Goal: Task Accomplishment & Management: Complete application form

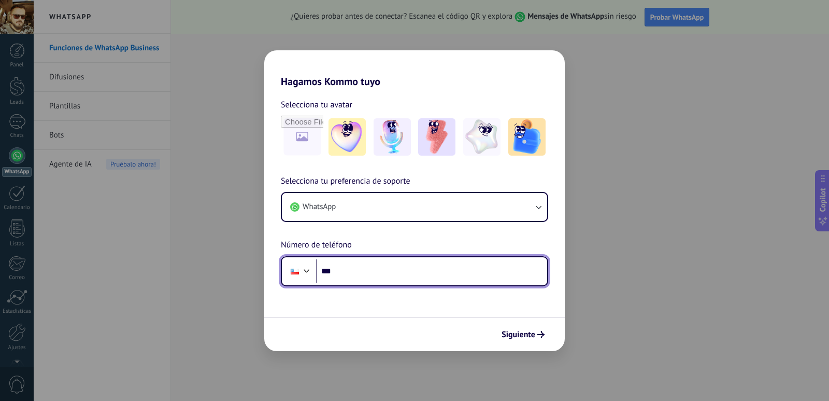
click at [396, 276] on input "***" at bounding box center [431, 271] width 231 height 24
type input "**********"
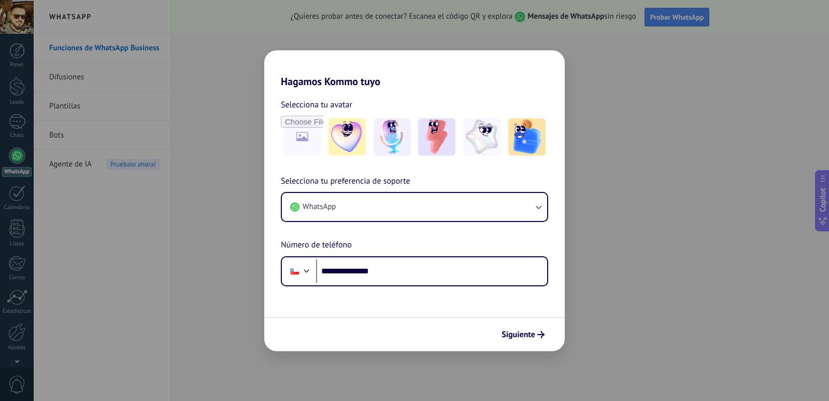
drag, startPoint x: 537, startPoint y: 336, endPoint x: 591, endPoint y: 358, distance: 58.4
click at [537, 336] on span "Siguiente" at bounding box center [523, 334] width 43 height 7
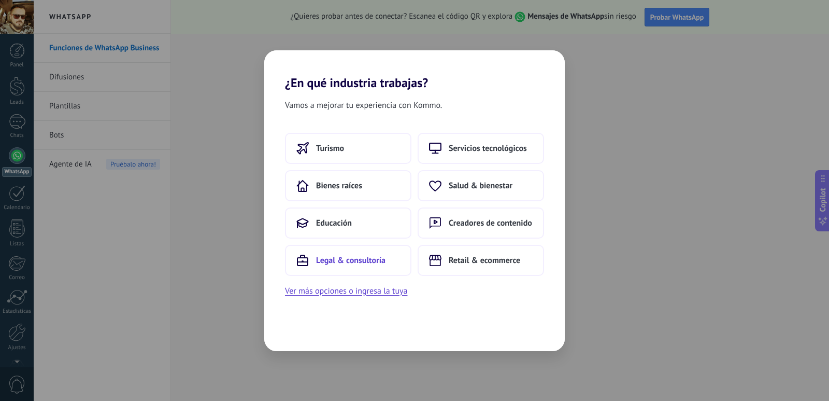
click at [370, 261] on span "Legal & consultoría" at bounding box center [350, 260] width 69 height 10
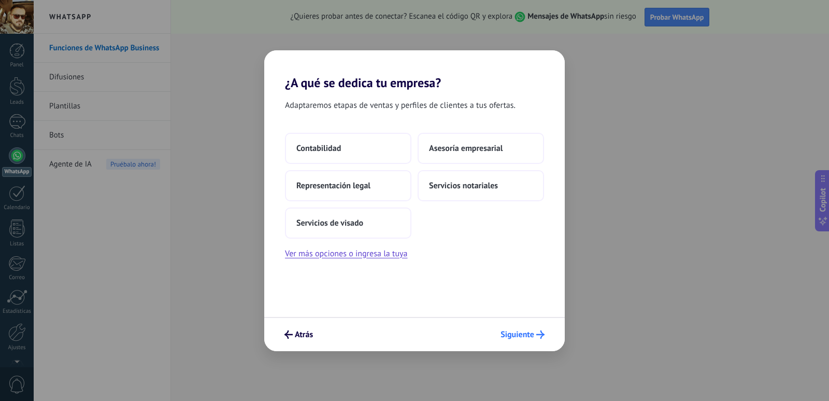
click at [535, 331] on span "Siguiente" at bounding box center [523, 334] width 44 height 8
click at [302, 334] on span "Atrás" at bounding box center [304, 334] width 18 height 7
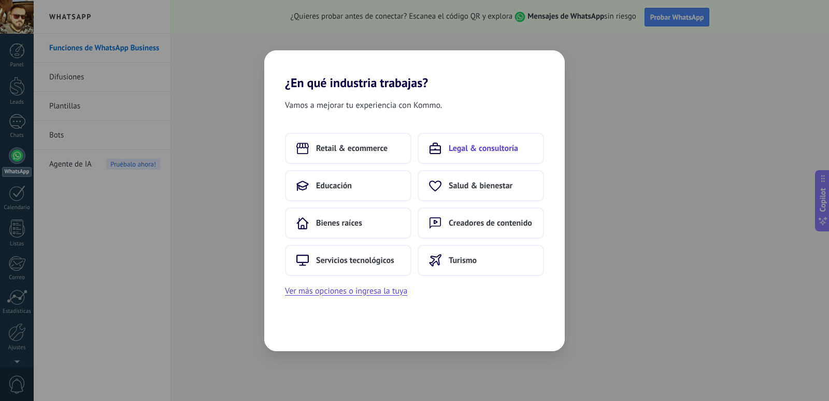
click at [498, 144] on span "Legal & consultoría" at bounding box center [483, 148] width 69 height 10
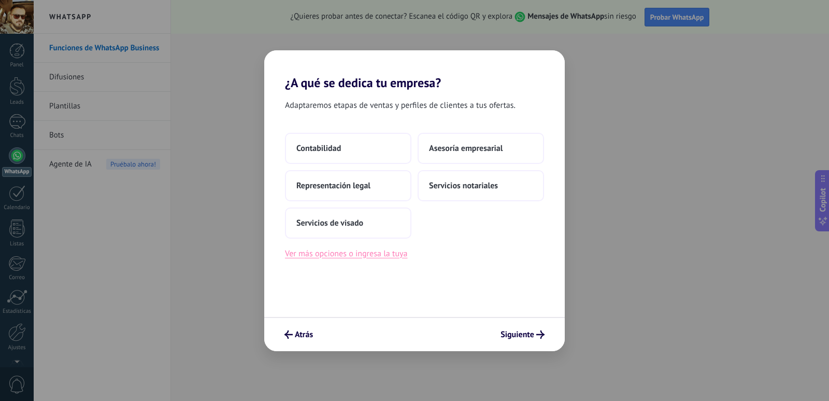
click at [371, 252] on button "Ver más opciones o ingresa la tuya" at bounding box center [346, 253] width 122 height 13
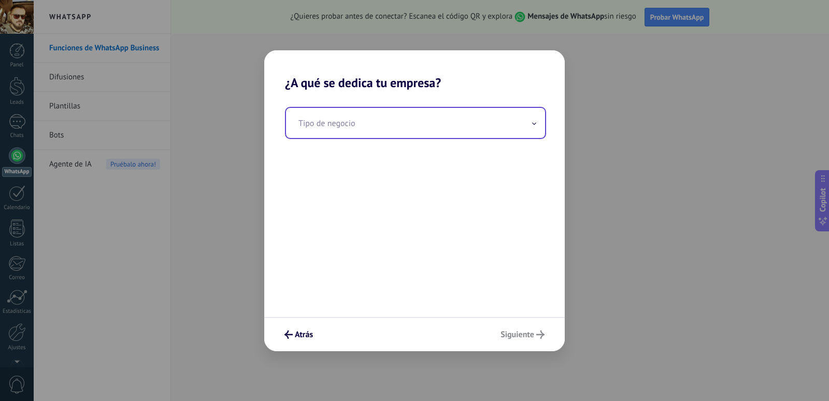
click at [380, 128] on input "text" at bounding box center [415, 123] width 259 height 30
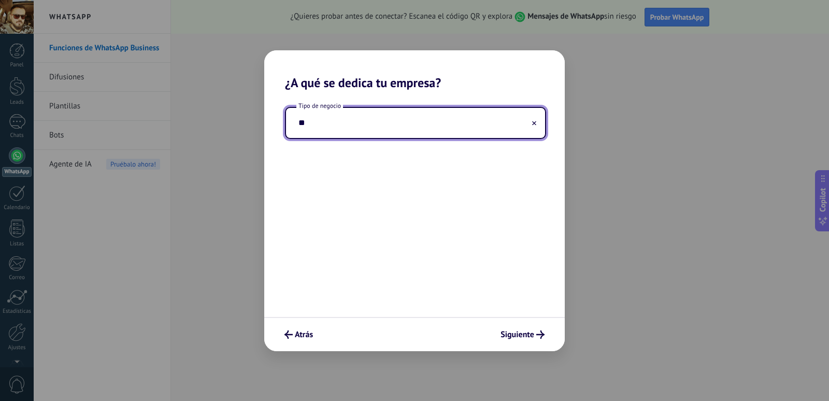
type input "*"
type input "********"
click at [524, 338] on span "Siguiente" at bounding box center [518, 334] width 34 height 7
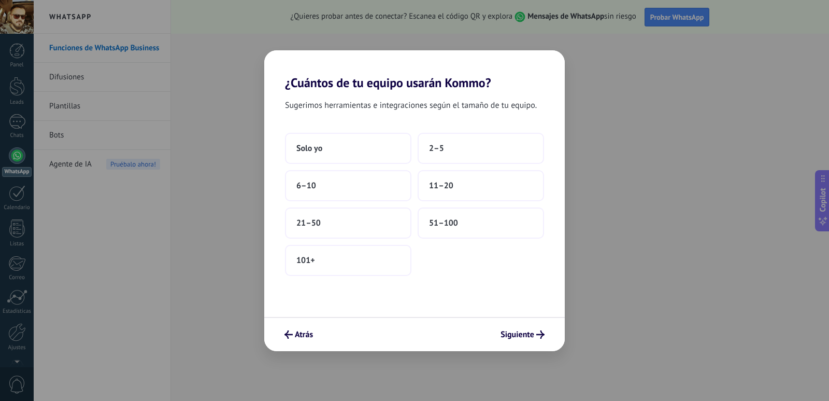
click at [147, 285] on div "¿Cuántos de tu equipo usarán Kommo? Sugerimos herramientas e integraciones segú…" at bounding box center [414, 200] width 829 height 401
click at [455, 184] on button "11–20" at bounding box center [481, 185] width 126 height 31
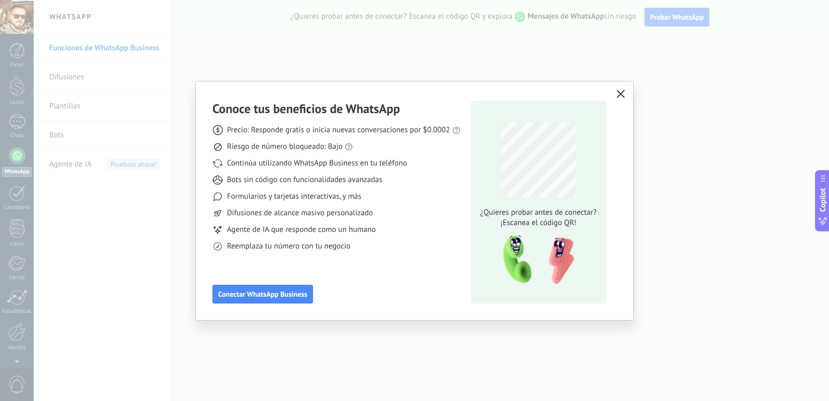
click at [621, 96] on icon "button" at bounding box center [621, 94] width 8 height 8
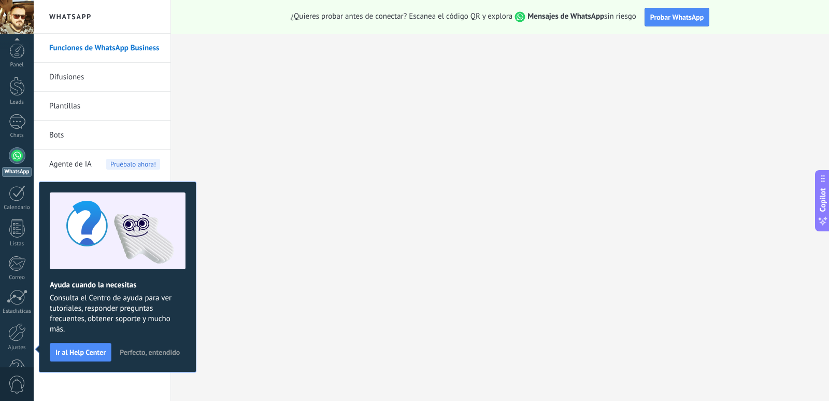
scroll to position [31, 0]
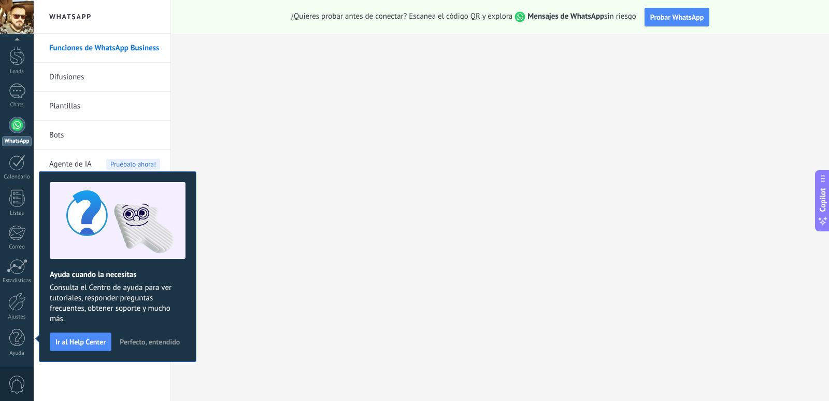
click at [168, 345] on span "Perfecto, entendido" at bounding box center [150, 341] width 60 height 7
